Goal: Task Accomplishment & Management: Complete application form

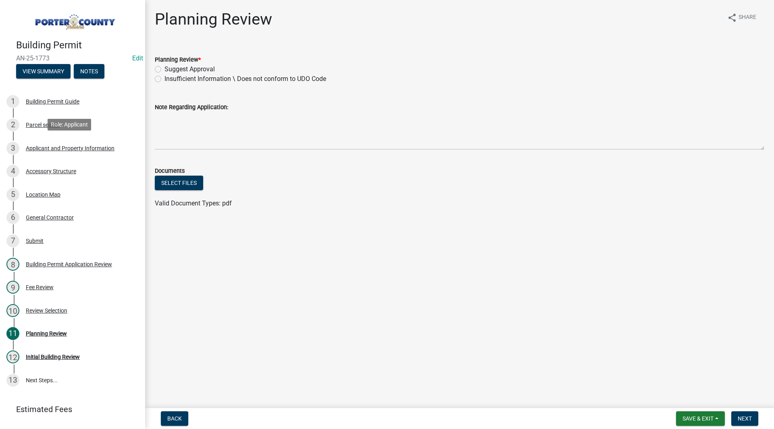
click at [79, 148] on div "Applicant and Property Information" at bounding box center [70, 149] width 89 height 6
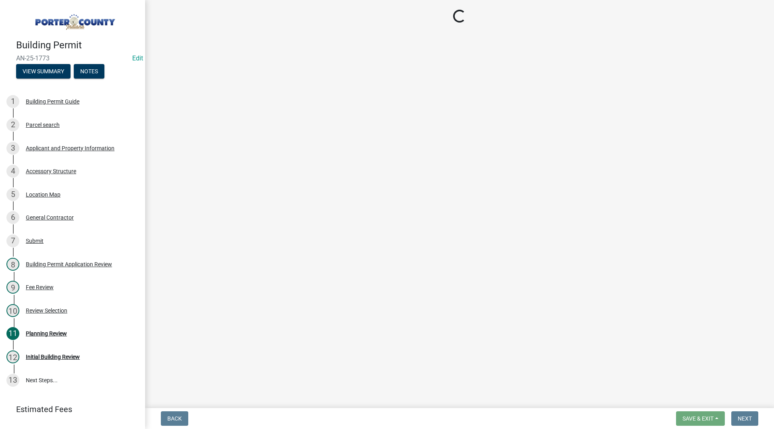
select select "829e86d3-b11d-4b91-b18e-70a426bdae9f"
select select "ea6751d4-6bf7-4a16-89ee-f7801ab82aa1"
select select "e2d1b1d7-ccc9-456b-9e96-e16306515997"
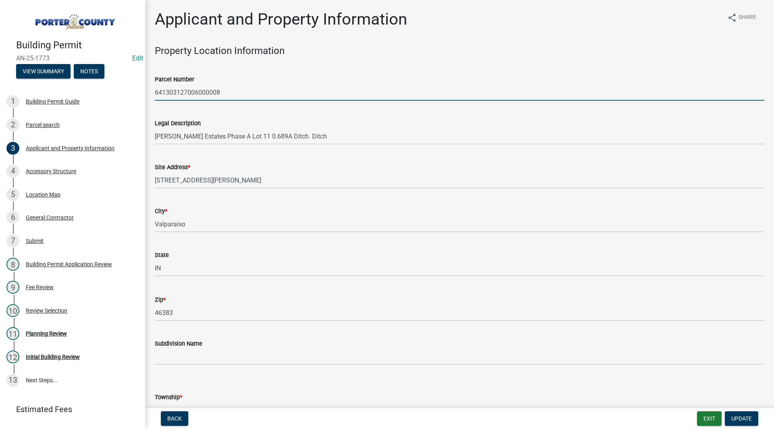
drag, startPoint x: 237, startPoint y: 91, endPoint x: 144, endPoint y: 84, distance: 92.9
click at [144, 84] on div "Building Permit AN-25-1773 Edit View Summary Notes 1 Building Permit Guide 2 Pa…" at bounding box center [387, 214] width 774 height 429
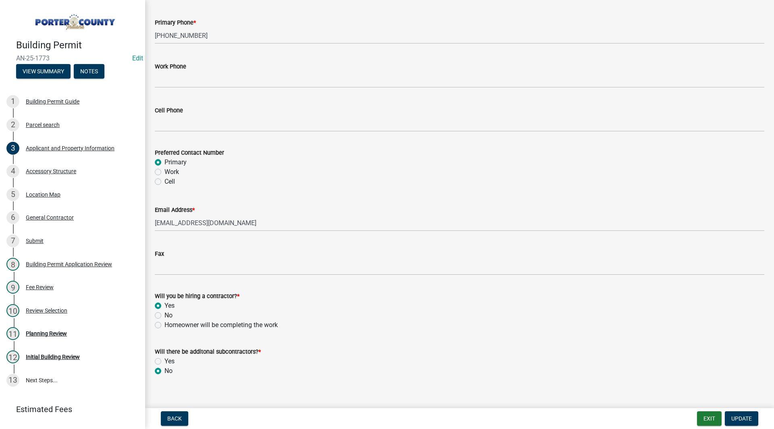
scroll to position [1079, 0]
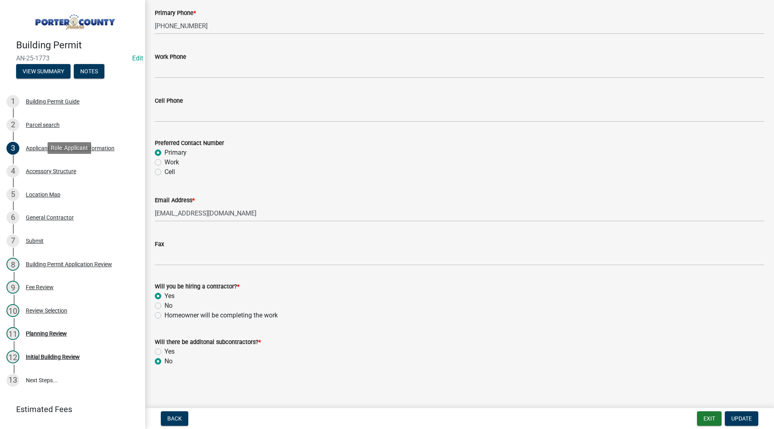
click at [73, 171] on div "Accessory Structure" at bounding box center [51, 171] width 50 height 6
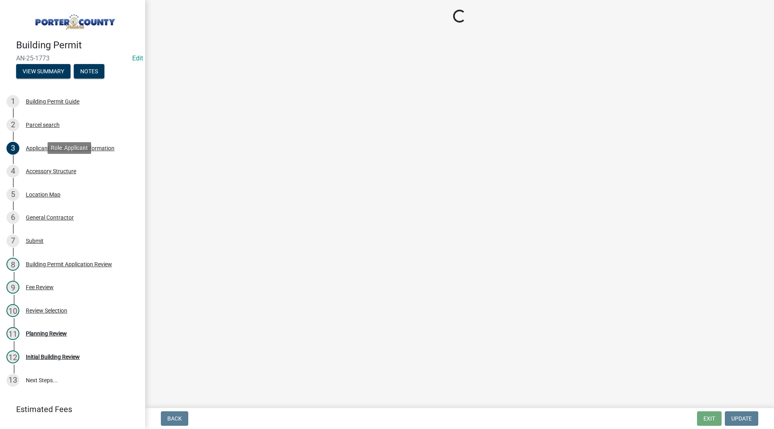
scroll to position [0, 0]
select select "b3000bfd-f408-4deb-8000-b6d1b85894a4"
select select "968dc824-c675-4889-9261-eecf15873776"
select select "29856c7f-eeba-4e54-97cb-4d08c5c5b677"
select select "d4b8d1da-05eb-44cd-bbb6-c979fa719f22"
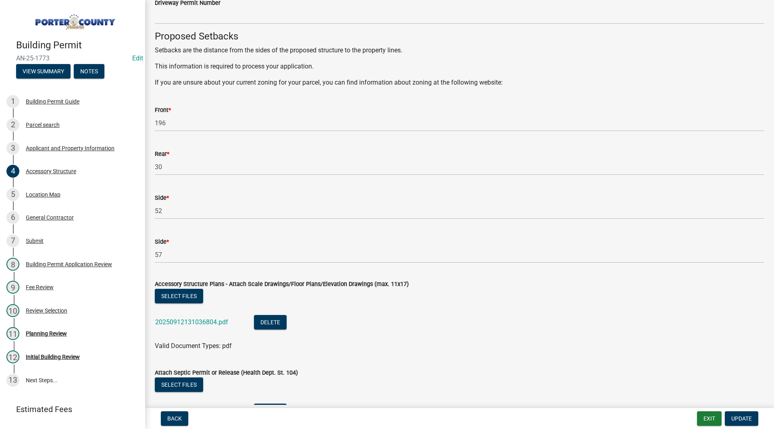
scroll to position [1290, 0]
click at [209, 323] on link "20250912131036804.pdf" at bounding box center [191, 322] width 73 height 8
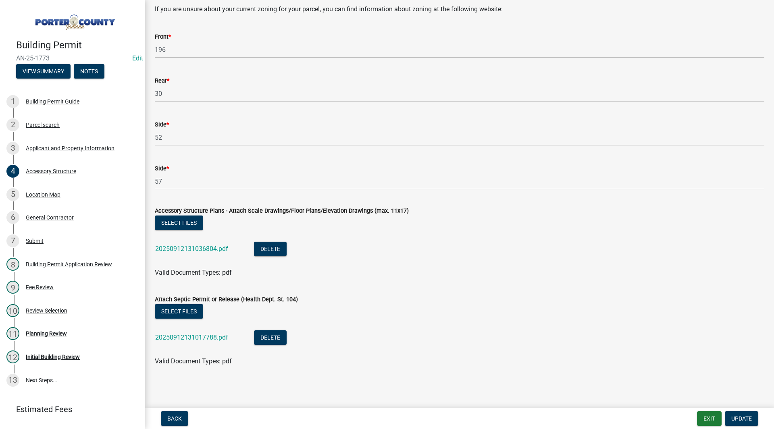
click at [171, 250] on link "20250912131036804.pdf" at bounding box center [191, 249] width 73 height 8
click at [214, 341] on link "20250912131017788.pdf" at bounding box center [191, 338] width 73 height 8
click at [56, 197] on div "5 Location Map" at bounding box center [69, 194] width 126 height 13
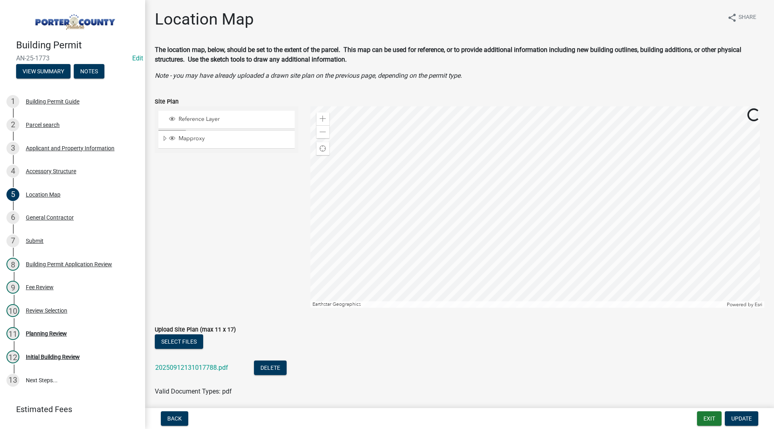
click at [216, 368] on link "20250912131017788.pdf" at bounding box center [191, 368] width 73 height 8
click at [39, 328] on div "11 Planning Review" at bounding box center [69, 333] width 126 height 13
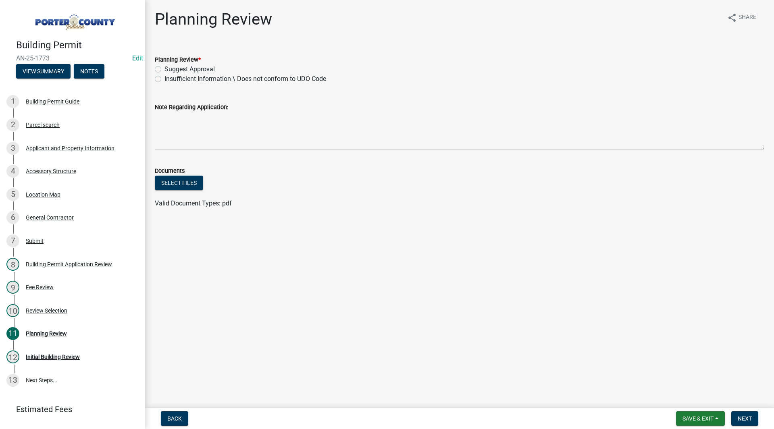
click at [192, 70] on label "Suggest Approval" at bounding box center [189, 69] width 50 height 10
click at [170, 70] on input "Suggest Approval" at bounding box center [166, 66] width 5 height 5
radio input "true"
click at [740, 418] on span "Next" at bounding box center [745, 419] width 14 height 6
